Goal: Answer question/provide support

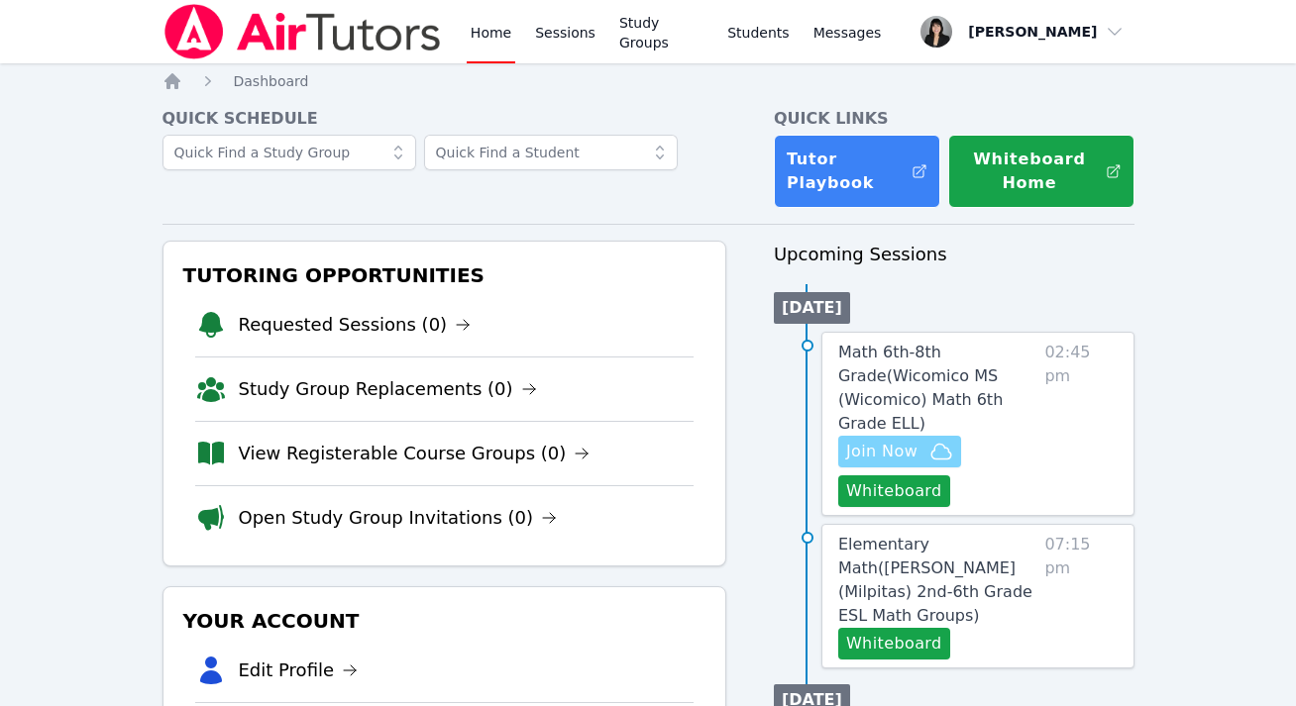
click at [915, 440] on span "Join Now" at bounding box center [881, 452] width 71 height 24
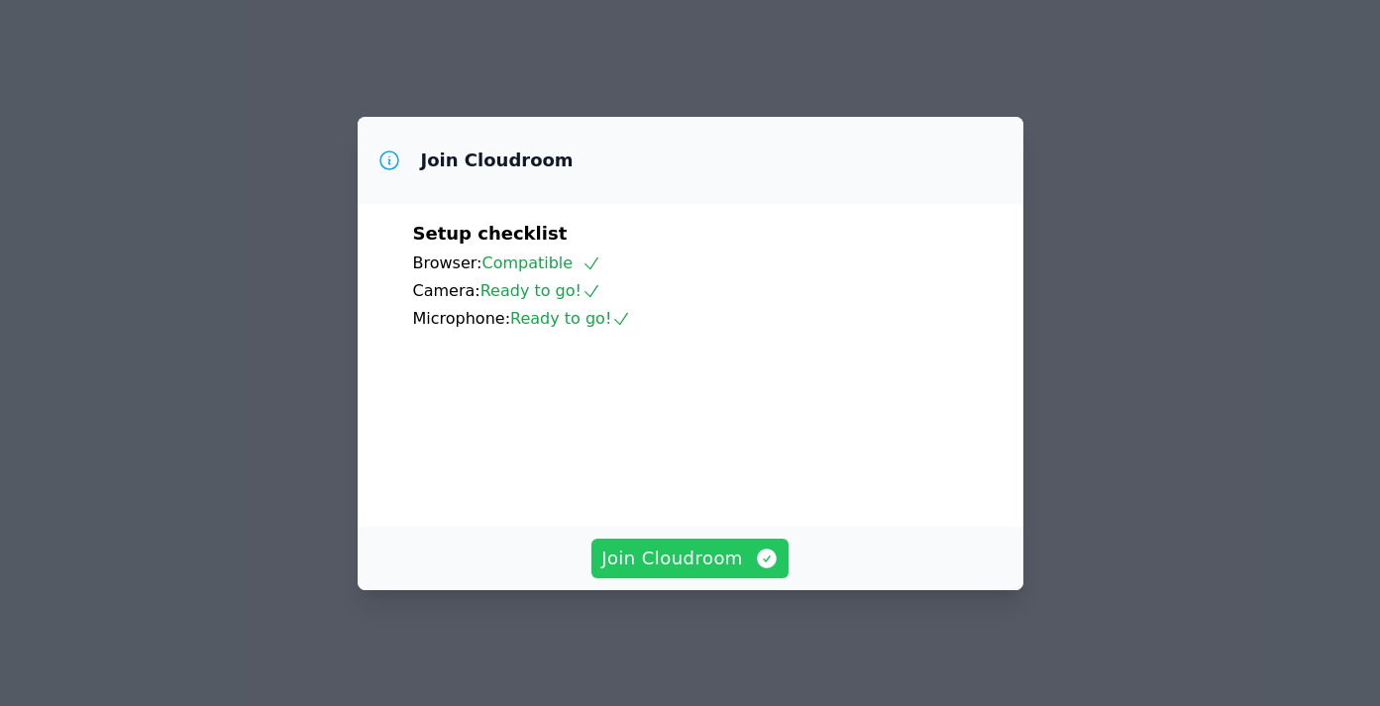
click at [653, 569] on span "Join Cloudroom" at bounding box center [689, 559] width 177 height 28
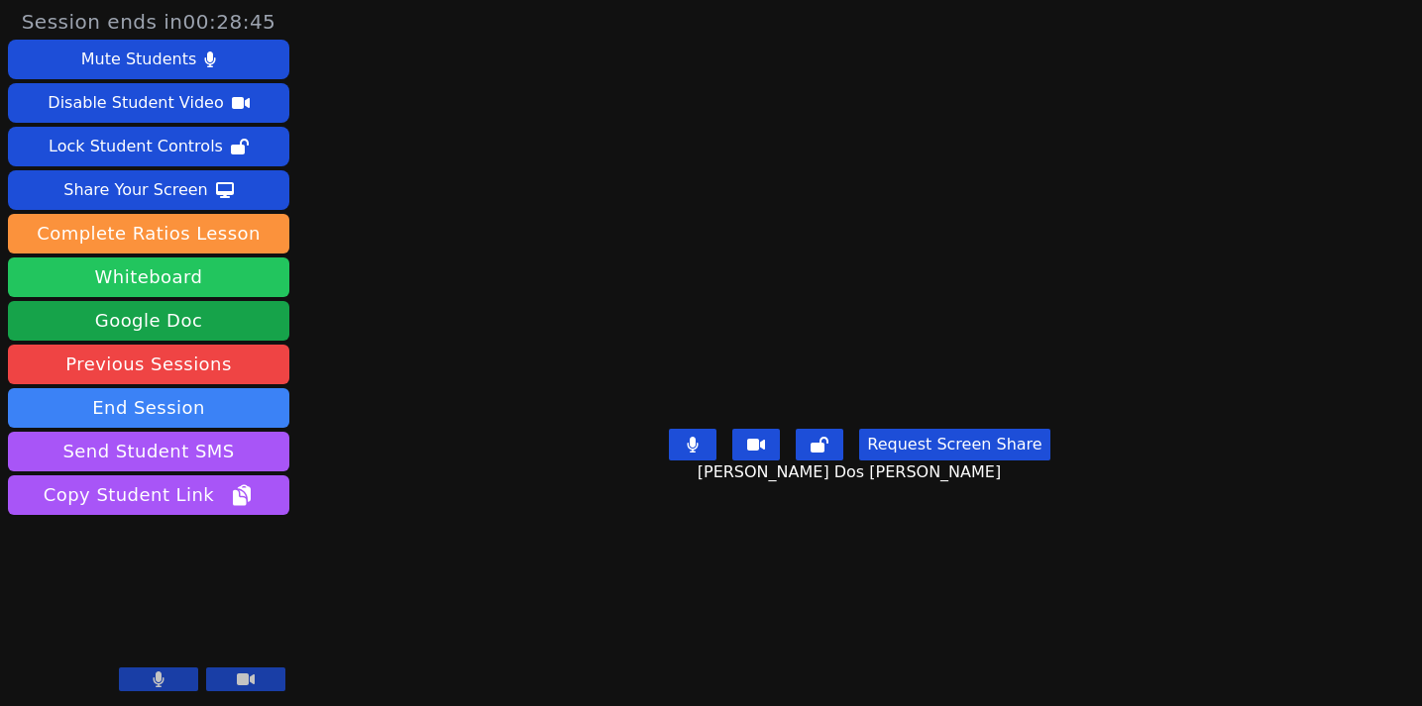
click at [194, 278] on button "Whiteboard" at bounding box center [148, 278] width 281 height 40
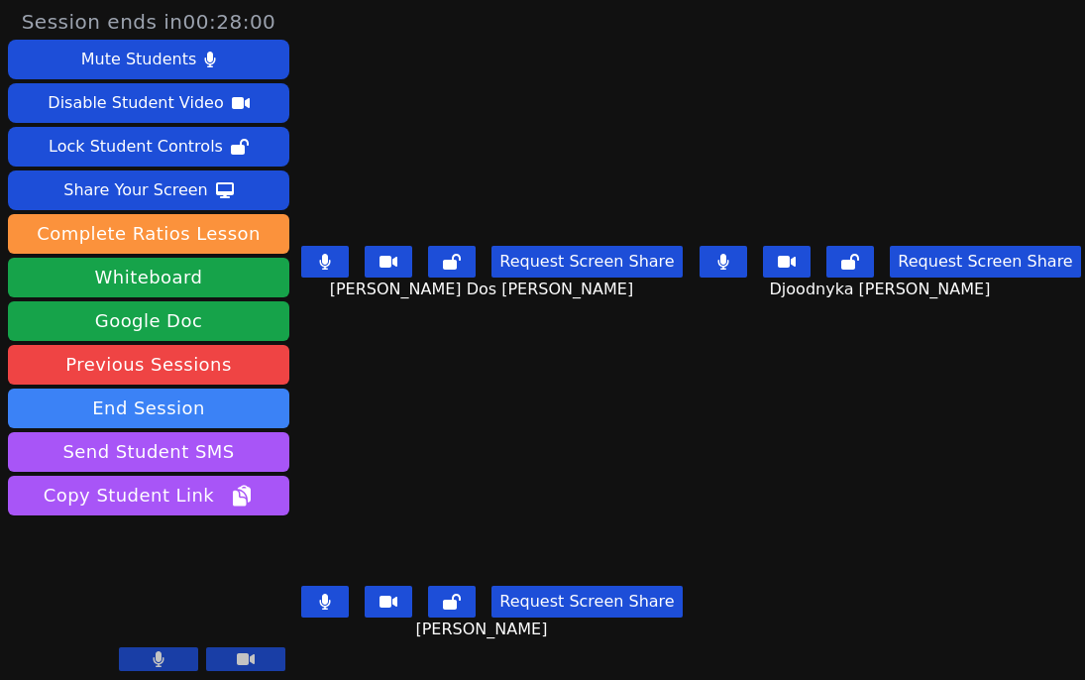
click at [342, 271] on button at bounding box center [325, 262] width 48 height 32
click at [328, 601] on icon at bounding box center [325, 602] width 11 height 16
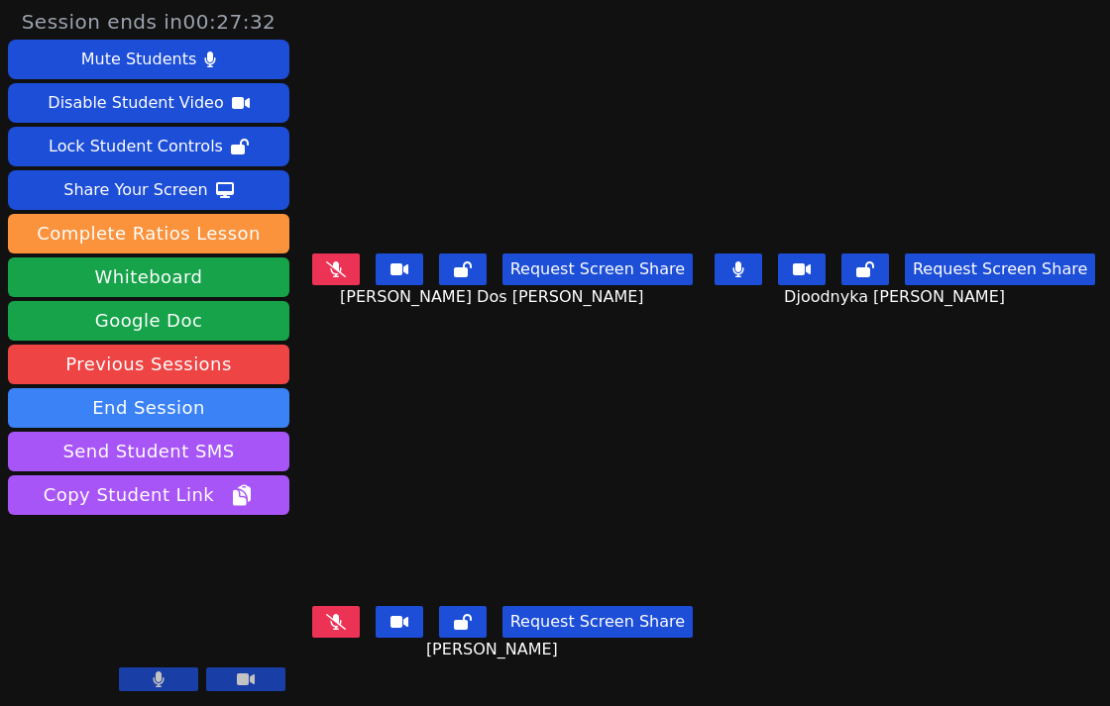
click at [351, 630] on button at bounding box center [336, 622] width 48 height 32
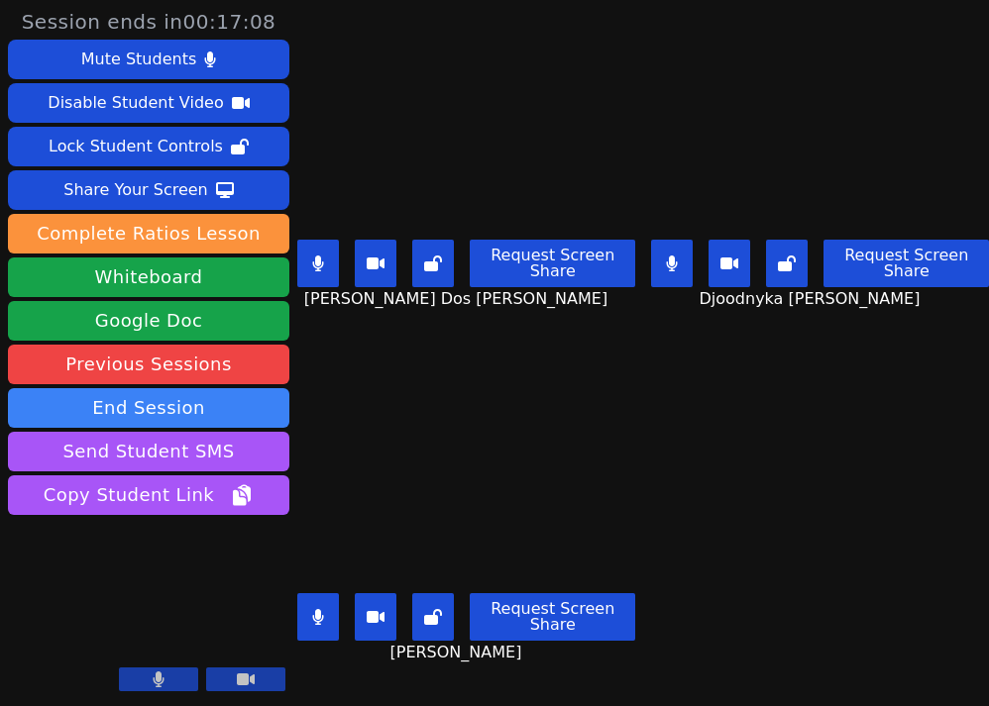
click at [330, 259] on button at bounding box center [318, 264] width 42 height 48
click at [329, 273] on button at bounding box center [318, 264] width 42 height 48
click at [689, 260] on button at bounding box center [672, 264] width 42 height 48
click at [304, 283] on button at bounding box center [318, 264] width 42 height 48
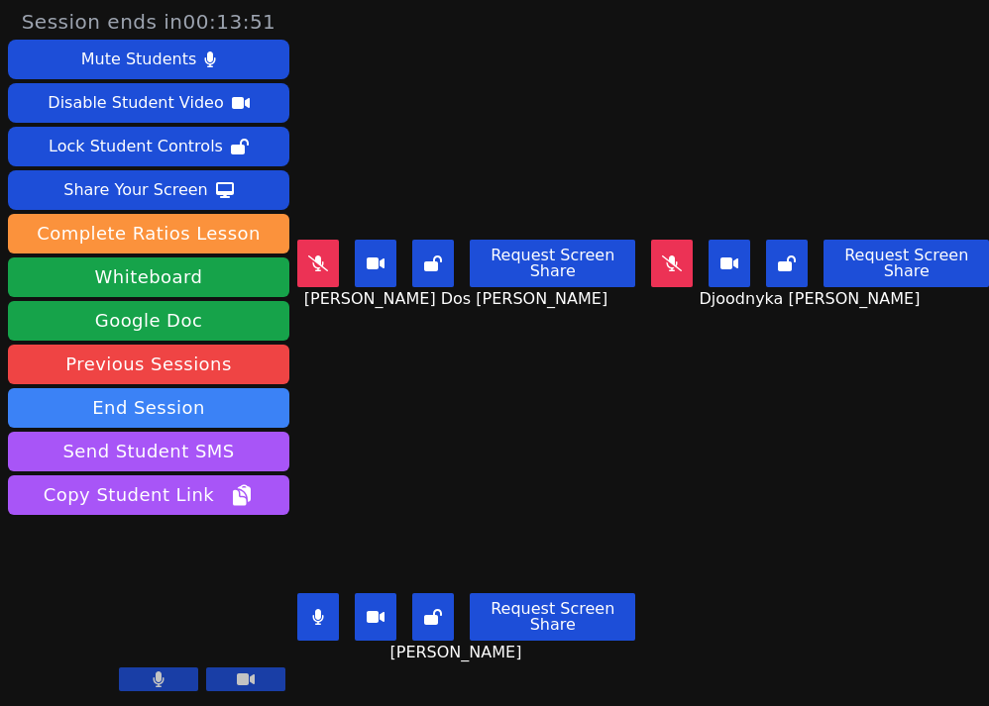
click at [672, 260] on icon at bounding box center [672, 264] width 20 height 16
click at [319, 251] on button at bounding box center [318, 264] width 42 height 48
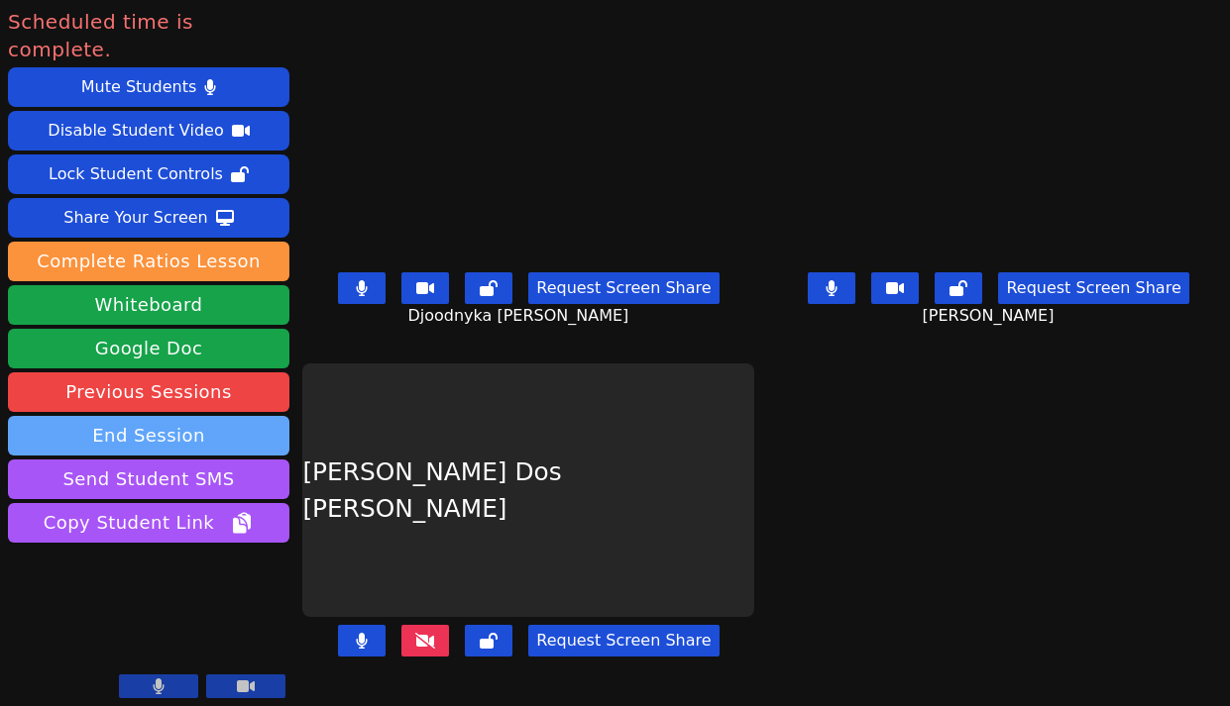
click at [180, 416] on button "End Session" at bounding box center [148, 436] width 281 height 40
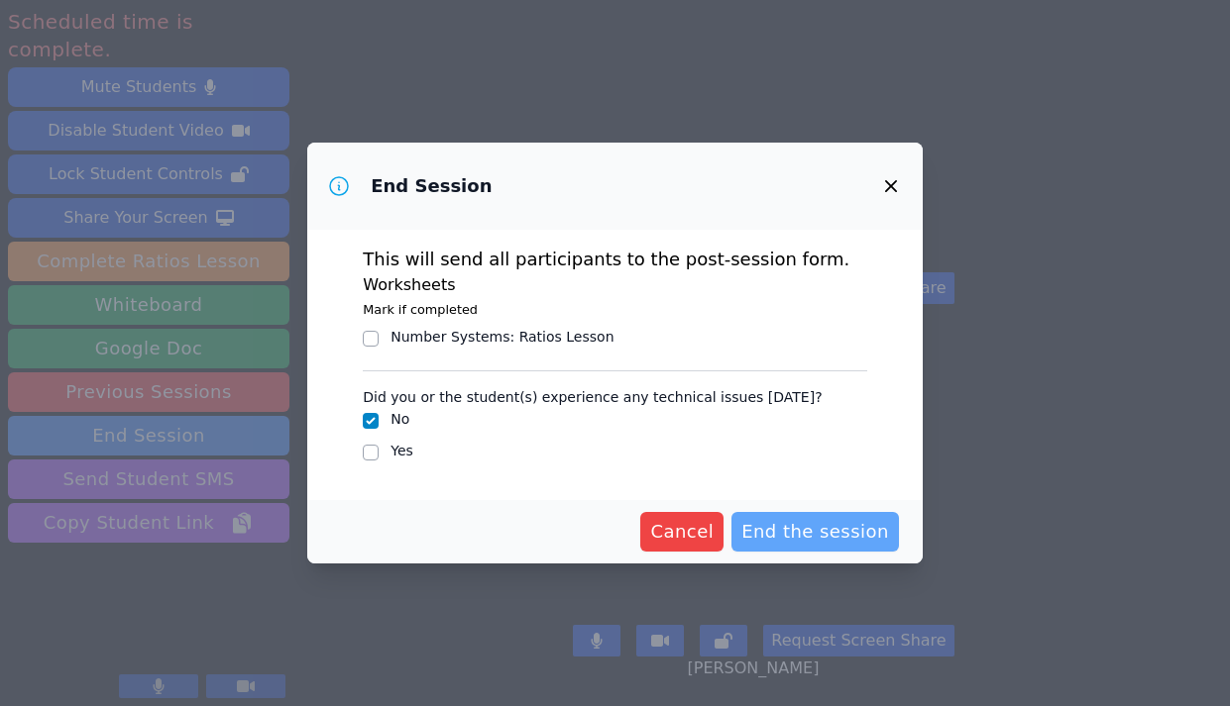
click at [851, 535] on span "End the session" at bounding box center [815, 532] width 148 height 28
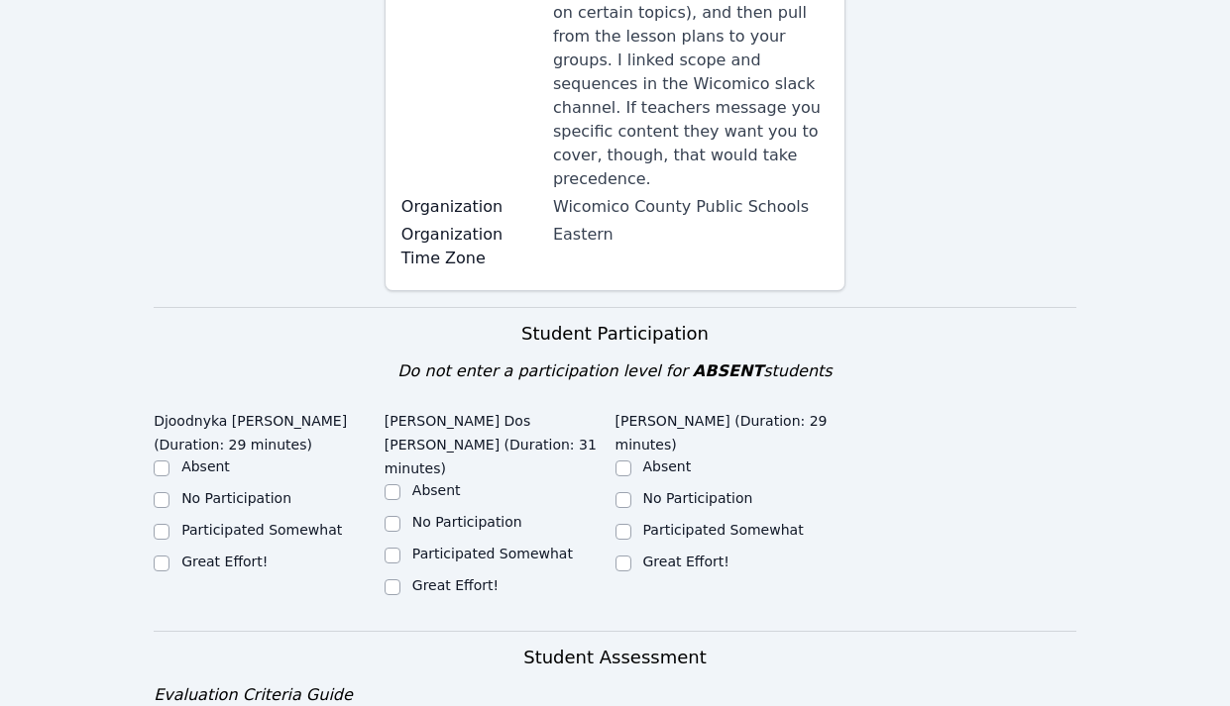
scroll to position [737, 0]
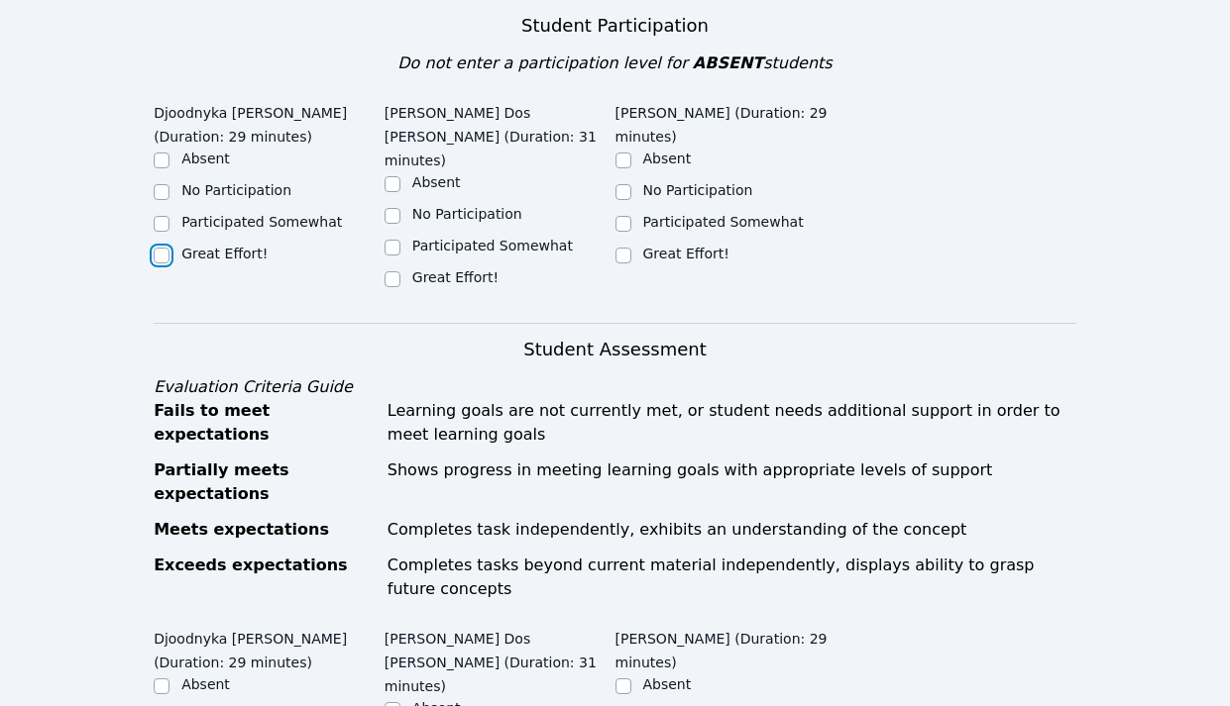
click at [159, 248] on input "Great Effort!" at bounding box center [162, 256] width 16 height 16
checkbox input "true"
click at [391, 240] on input "Participated Somewhat" at bounding box center [392, 248] width 16 height 16
checkbox input "true"
click at [617, 216] on input "Participated Somewhat" at bounding box center [623, 224] width 16 height 16
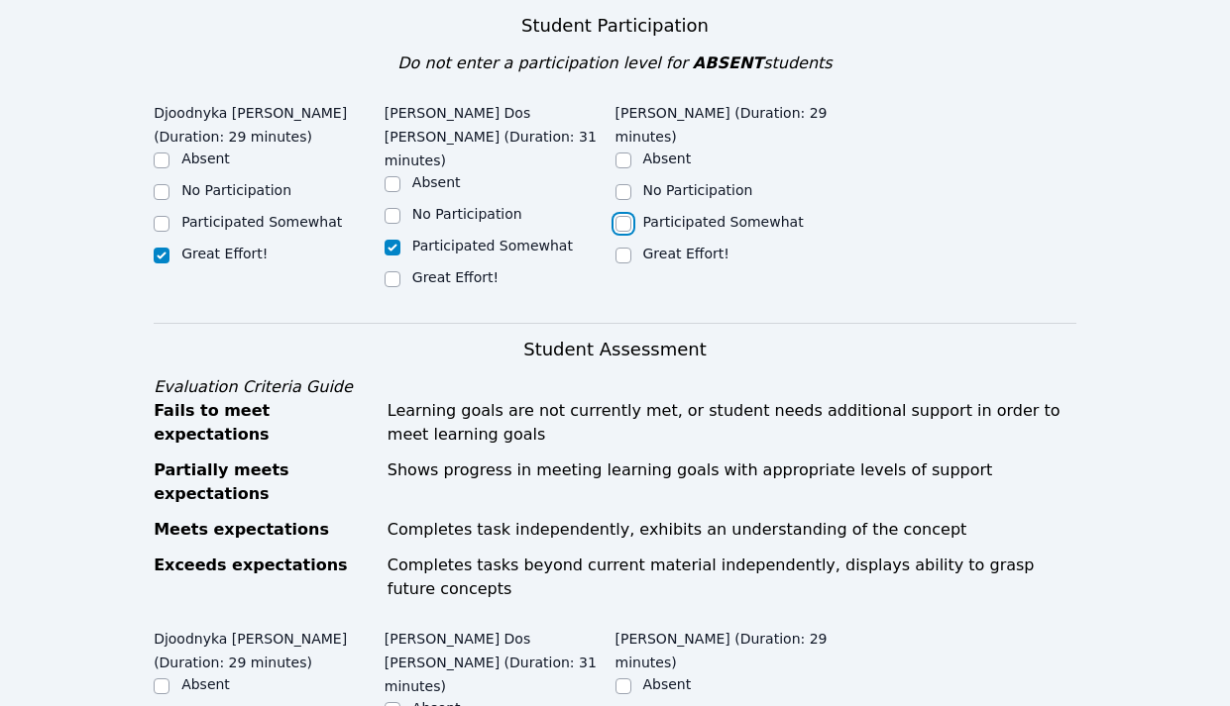
checkbox input "true"
click at [617, 248] on input "Great Effort!" at bounding box center [623, 256] width 16 height 16
checkbox input "true"
checkbox input "false"
click at [391, 271] on input "Great Effort!" at bounding box center [392, 279] width 16 height 16
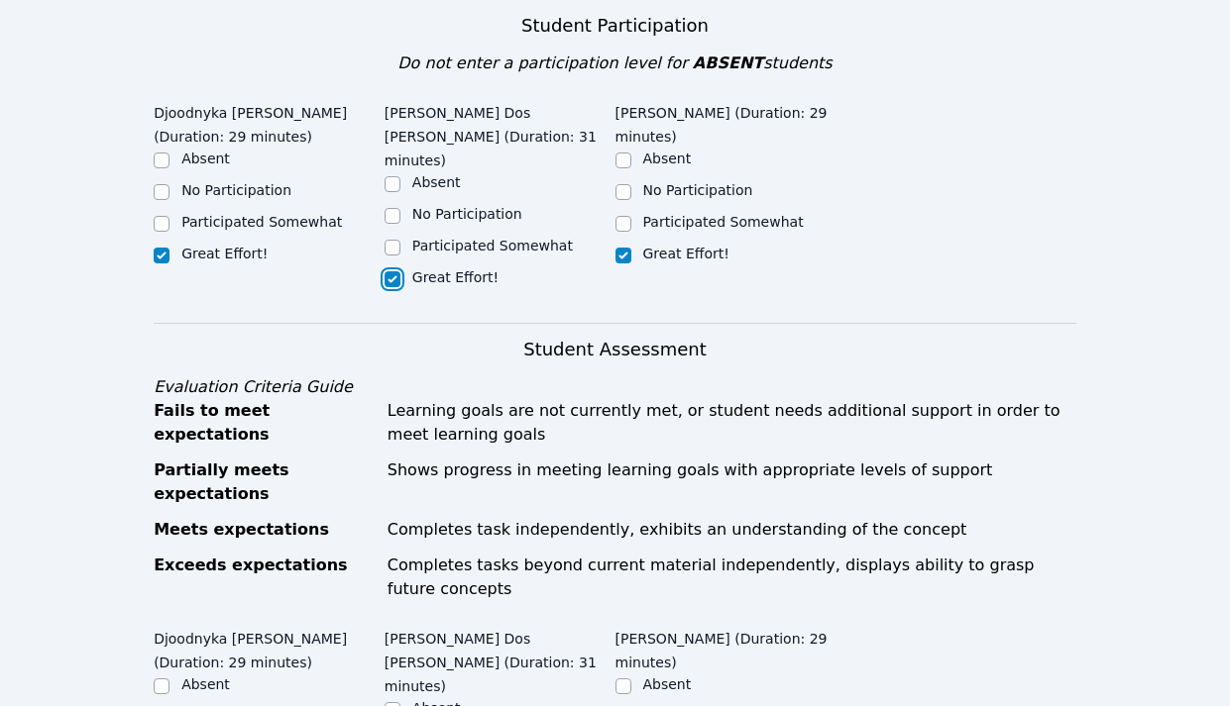
checkbox input "true"
checkbox input "false"
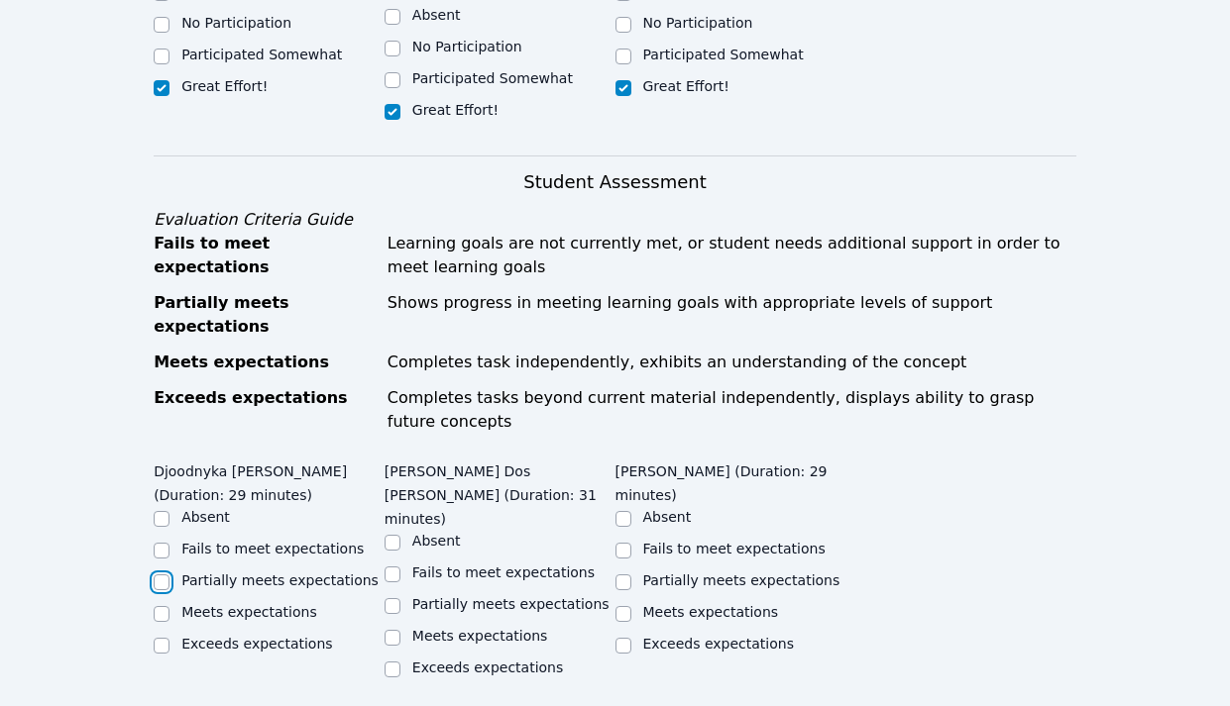
click at [156, 575] on input "Partially meets expectations" at bounding box center [162, 583] width 16 height 16
checkbox input "true"
click at [395, 598] on input "Partially meets expectations" at bounding box center [392, 606] width 16 height 16
checkbox input "true"
click at [628, 575] on input "Partially meets expectations" at bounding box center [623, 583] width 16 height 16
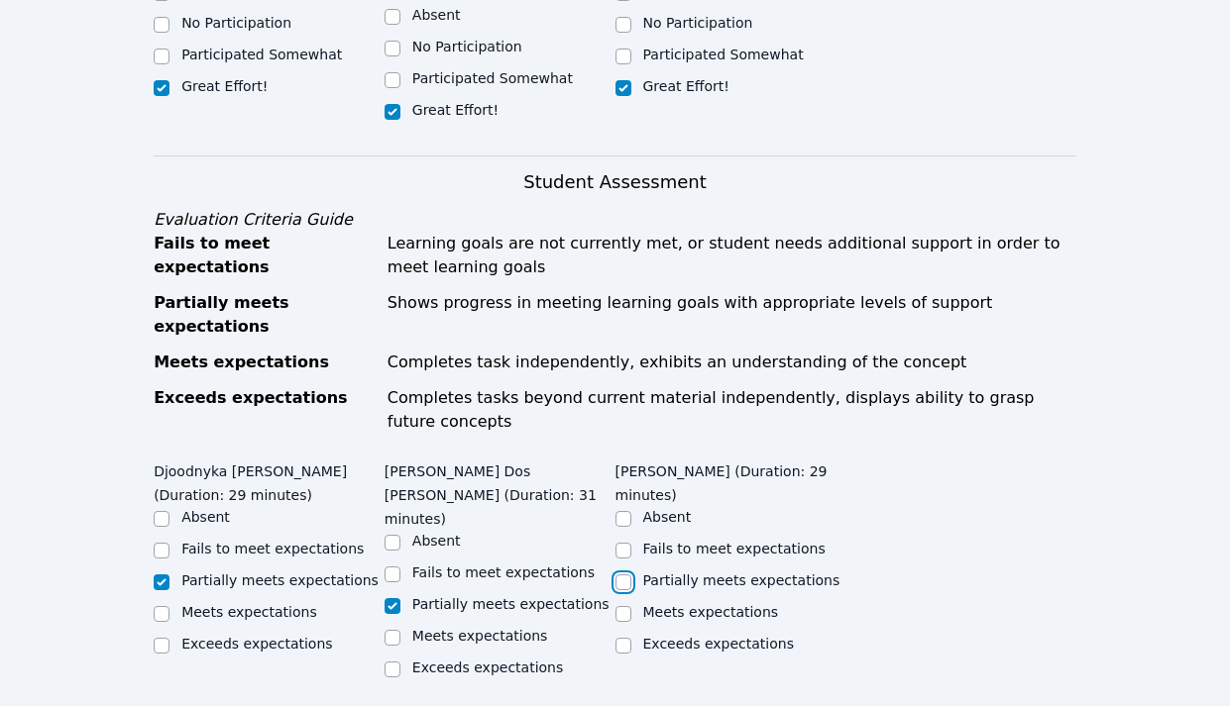
checkbox input "true"
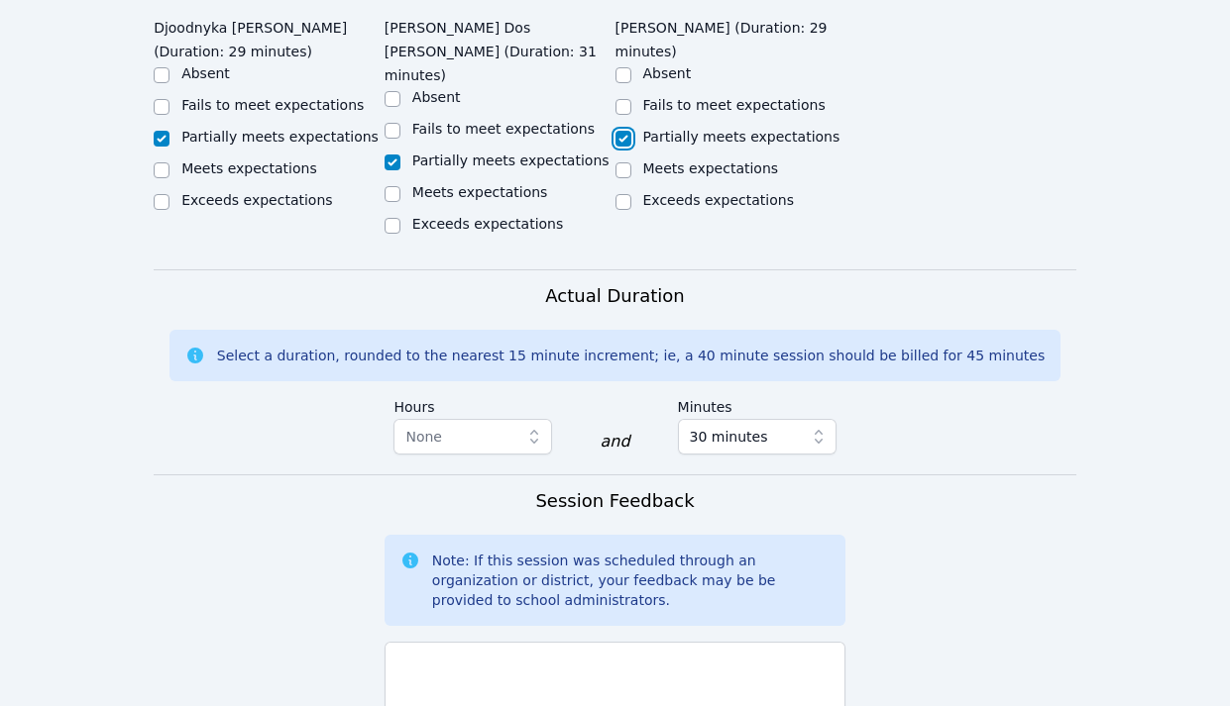
scroll to position [1521, 0]
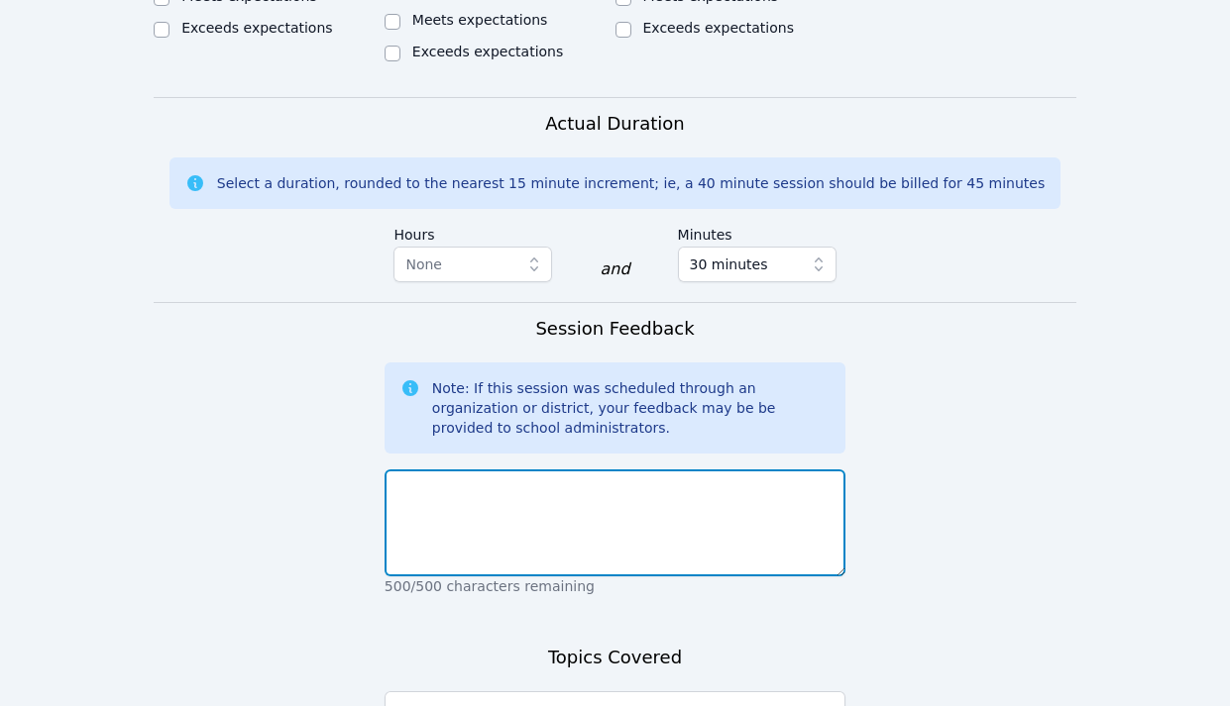
click at [651, 470] on textarea at bounding box center [614, 523] width 461 height 107
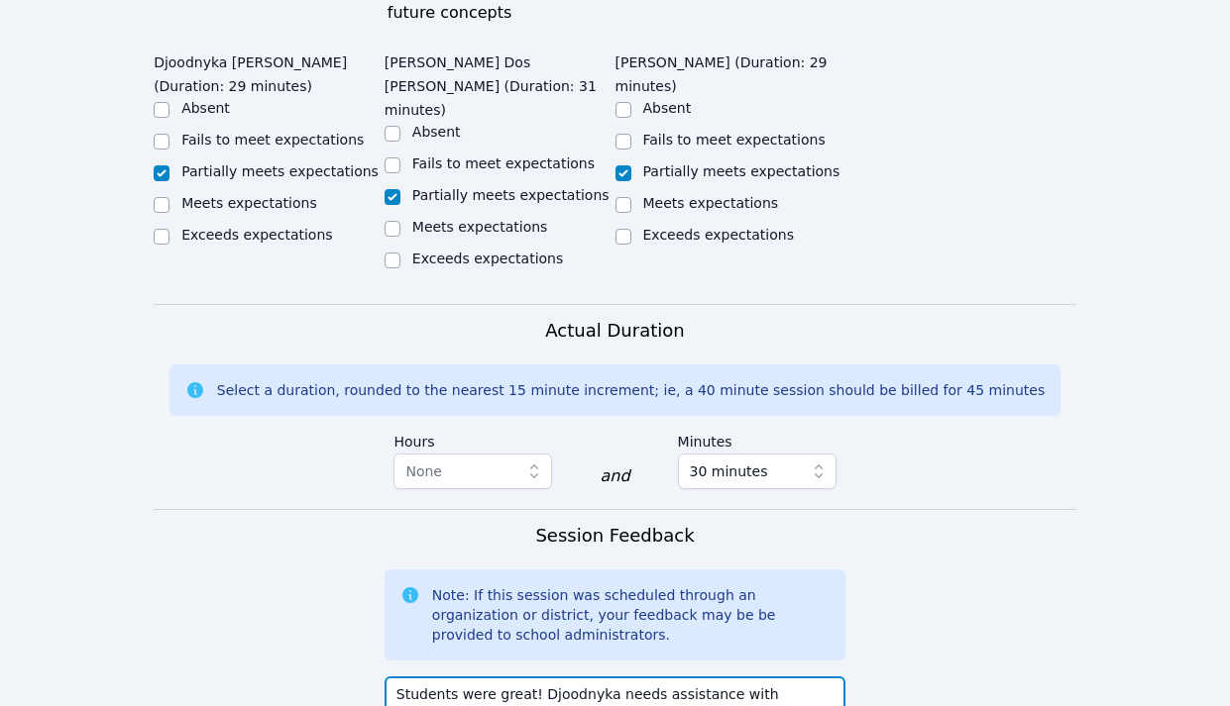
scroll to position [1294, 0]
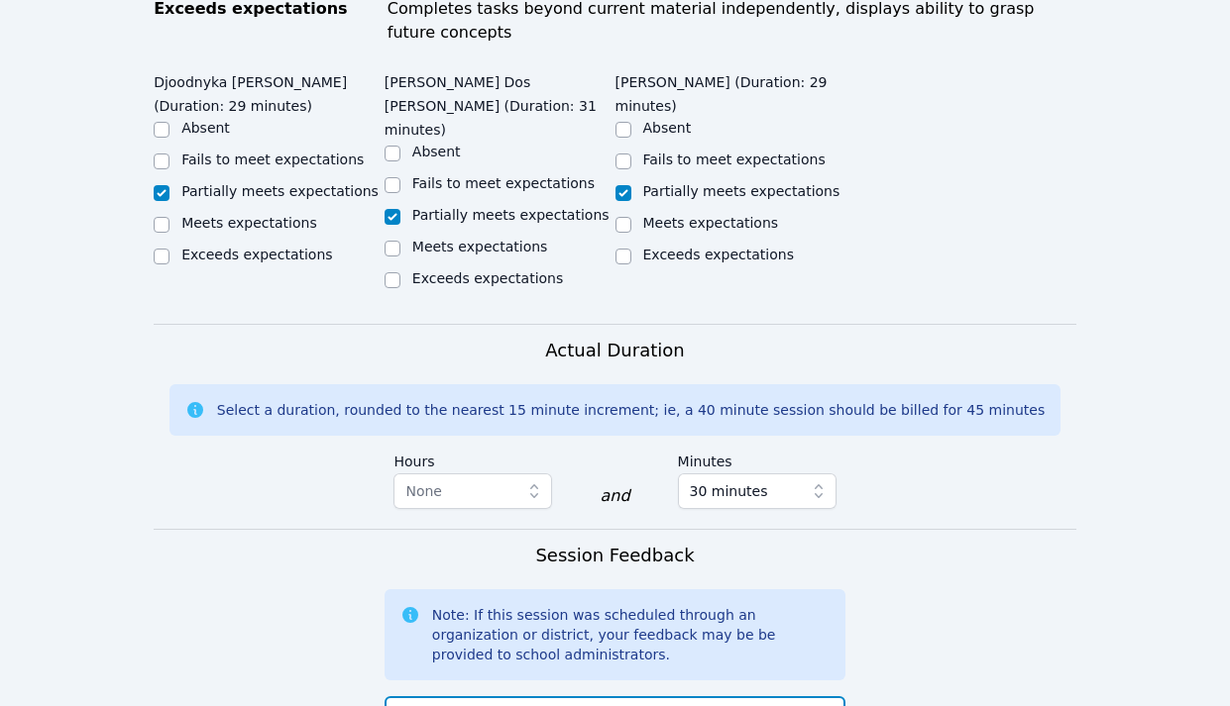
drag, startPoint x: 617, startPoint y: 671, endPoint x: 759, endPoint y: 670, distance: 141.7
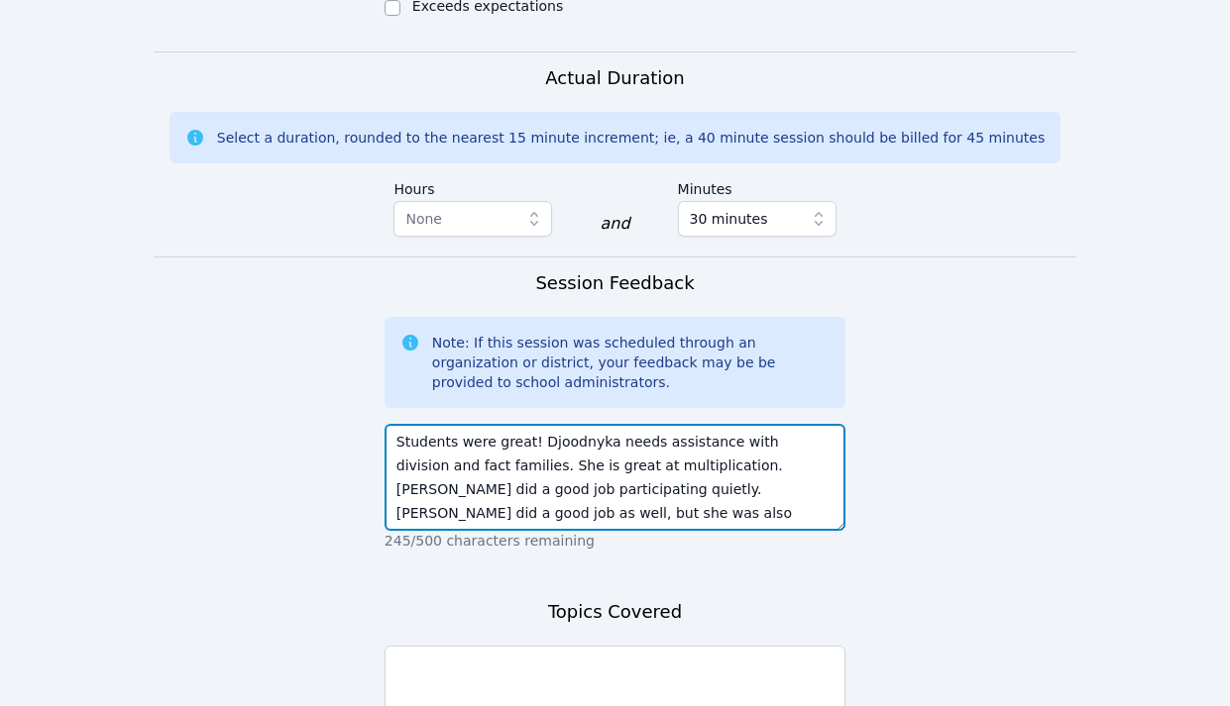
scroll to position [1593, 0]
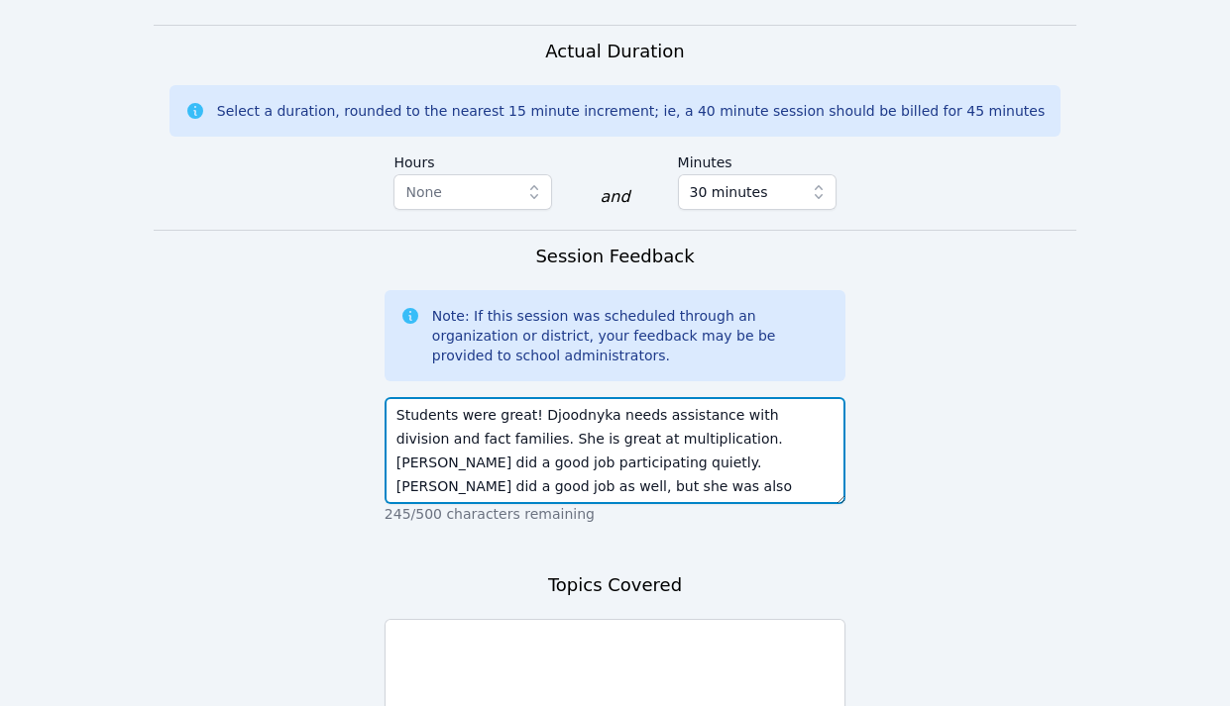
type textarea "Students were great! Djoodnyka needs assistance with division and fact families…"
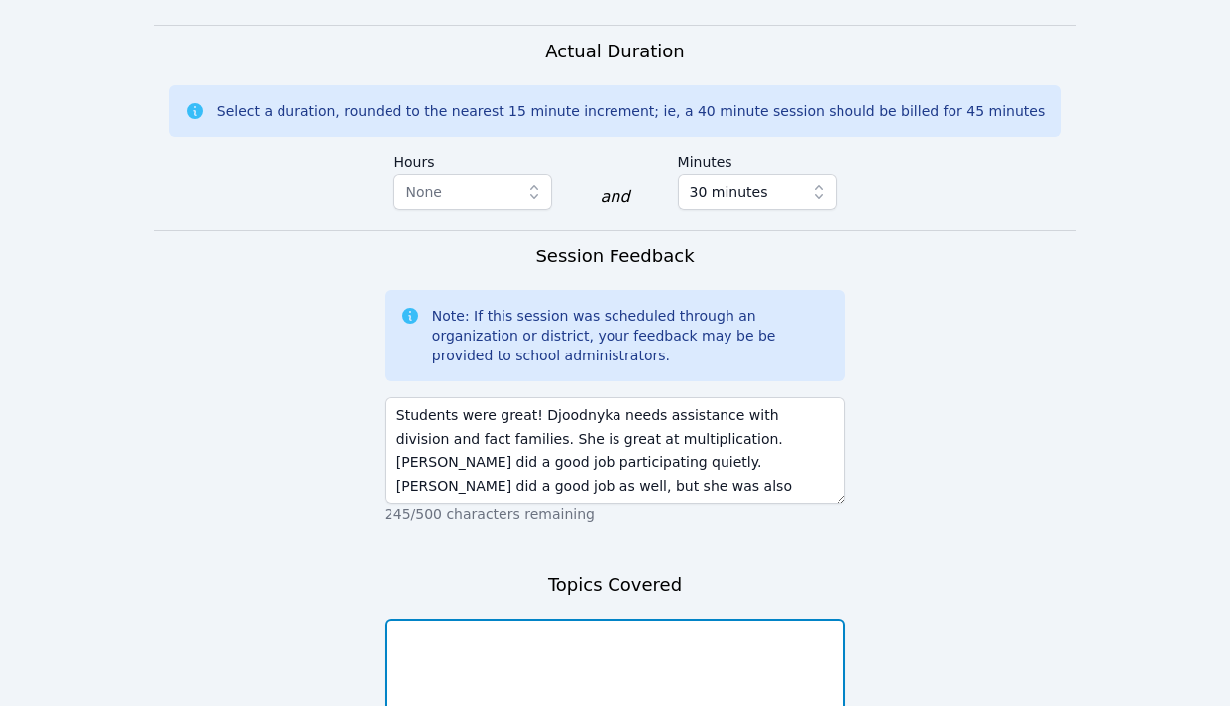
click at [723, 619] on textarea at bounding box center [614, 672] width 461 height 107
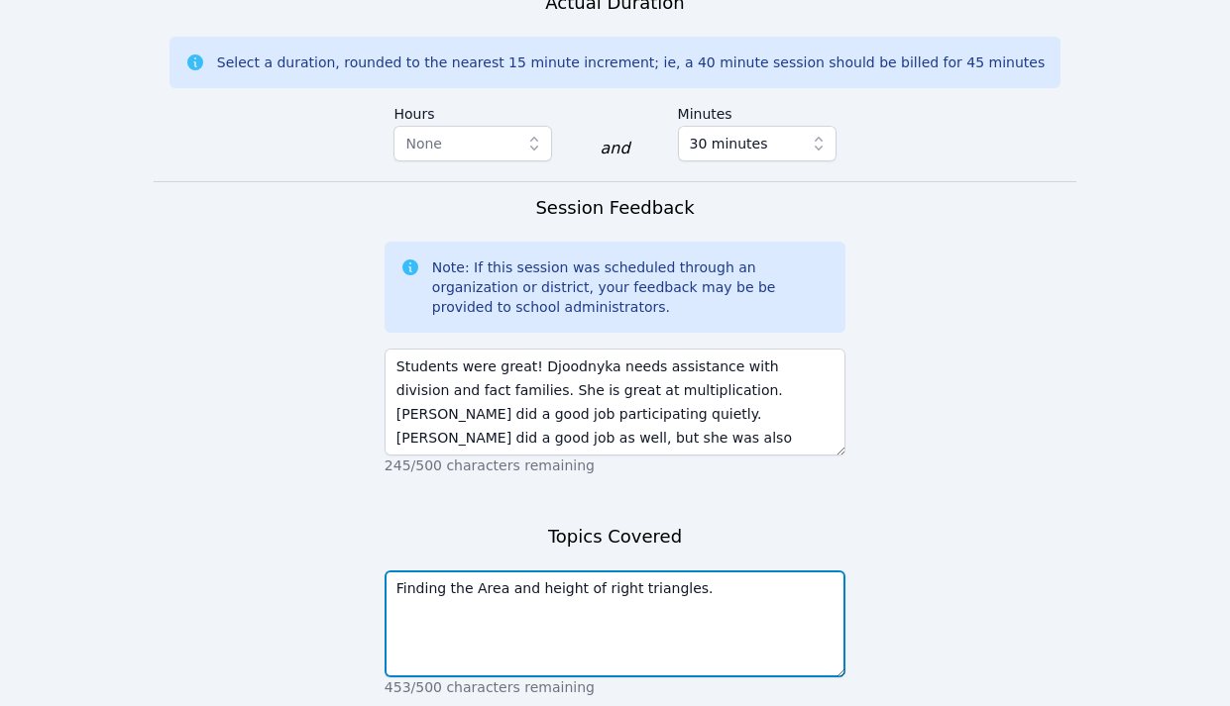
type textarea "Finding the Area and height of right triangles."
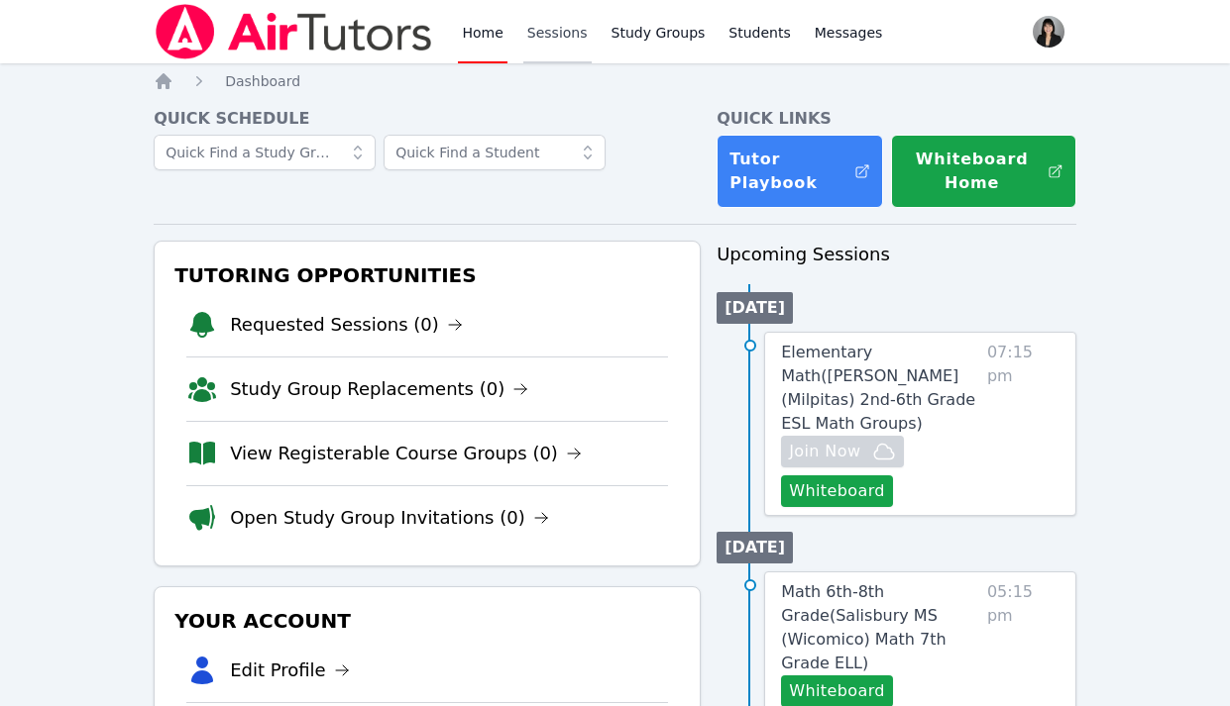
click at [561, 22] on link "Sessions" at bounding box center [557, 31] width 68 height 63
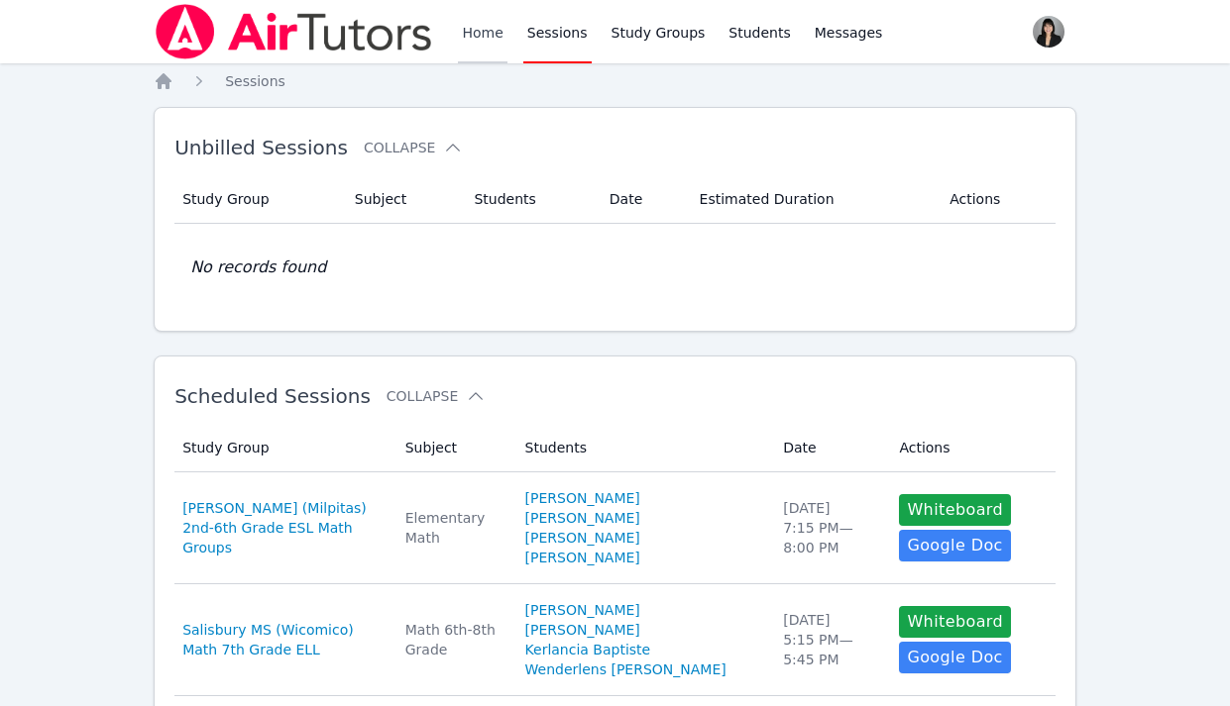
click at [495, 30] on link "Home" at bounding box center [482, 31] width 49 height 63
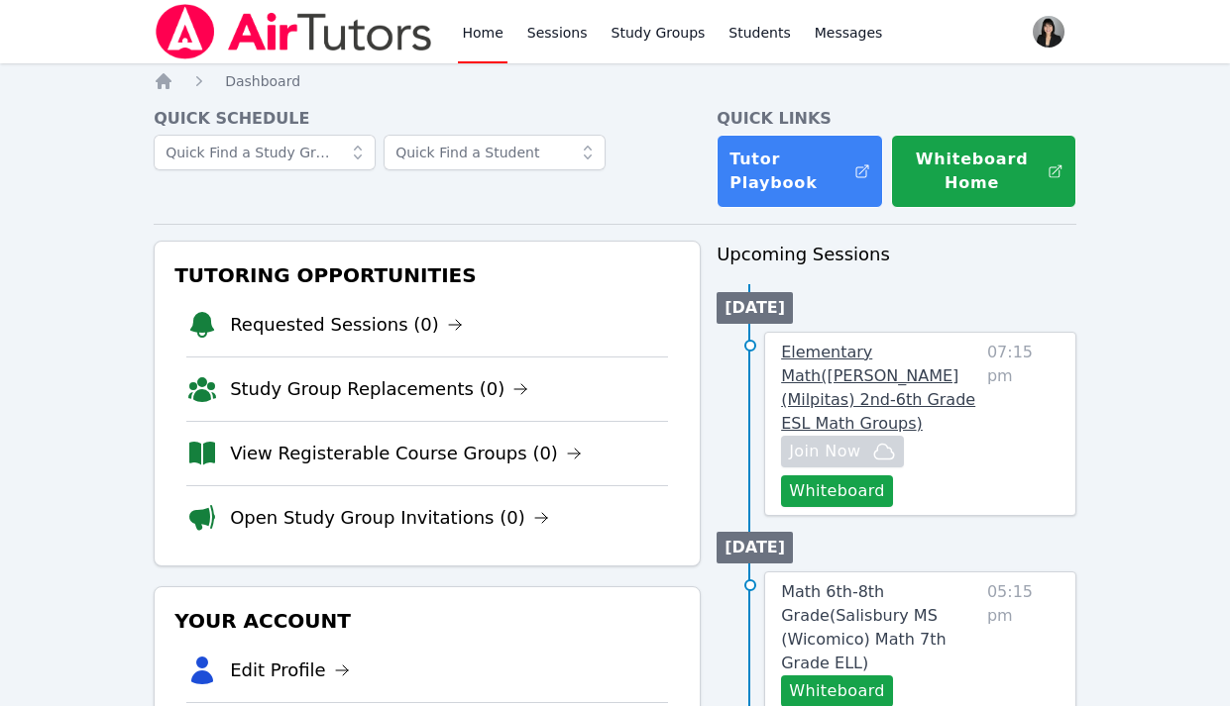
click at [814, 378] on span "Elementary Math ( Spangler (Milpitas) 2nd-6th Grade ESL Math Groups )" at bounding box center [878, 388] width 194 height 90
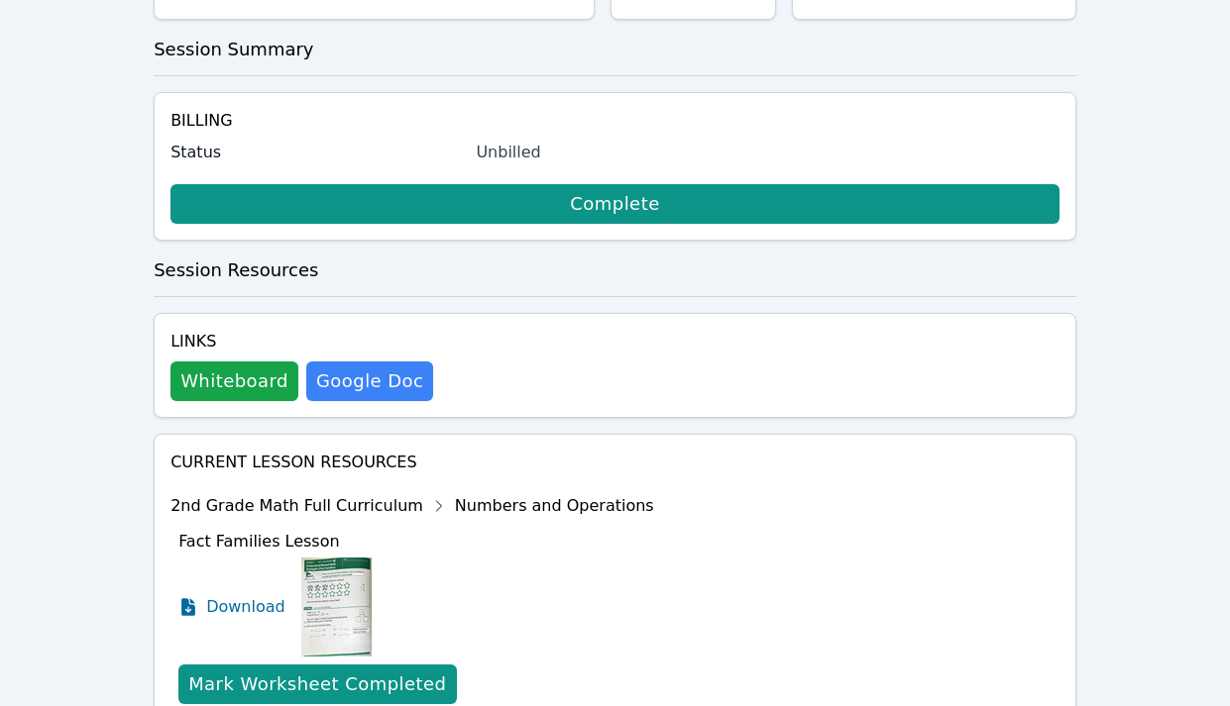
scroll to position [395, 0]
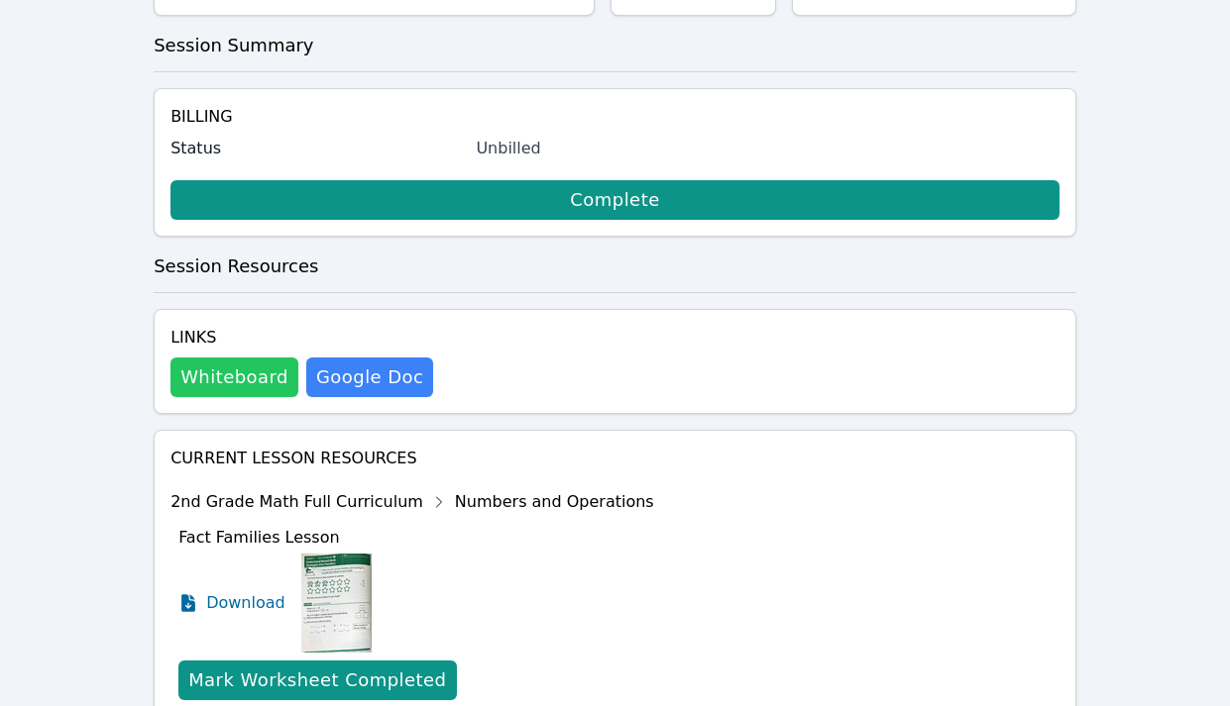
click at [262, 364] on button "Whiteboard" at bounding box center [234, 378] width 128 height 40
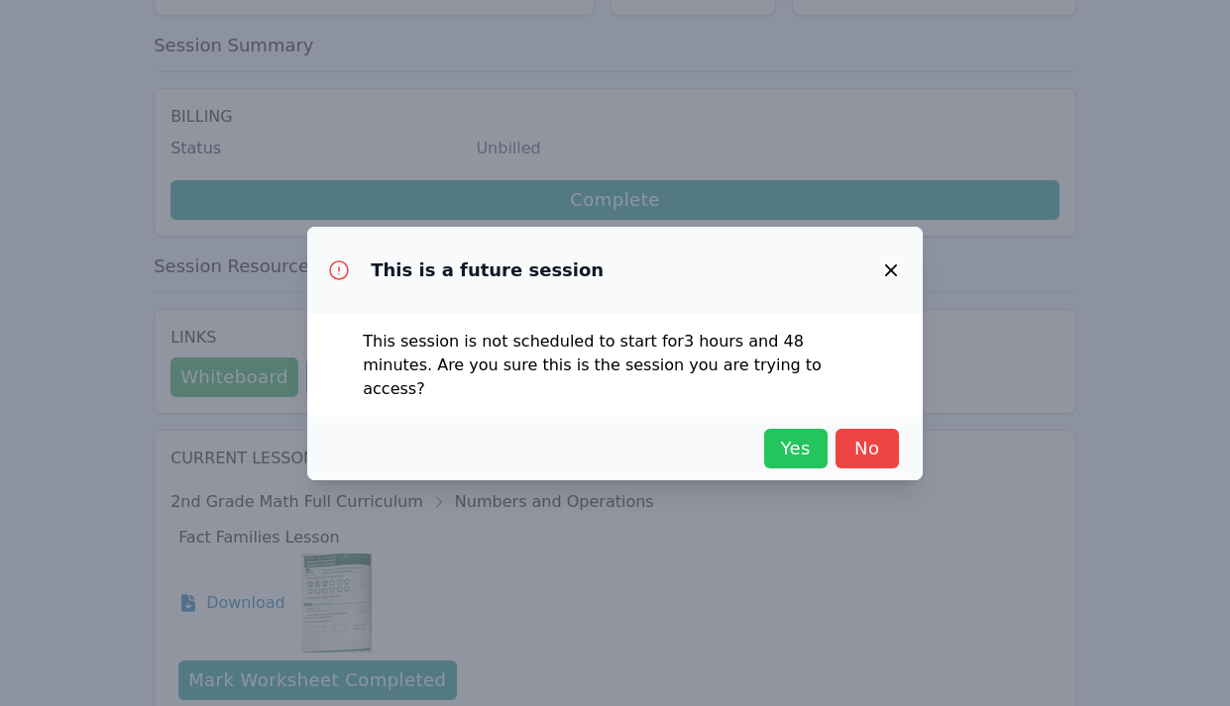
click at [805, 438] on span "Yes" at bounding box center [796, 449] width 44 height 28
